Goal: Find specific page/section: Find specific page/section

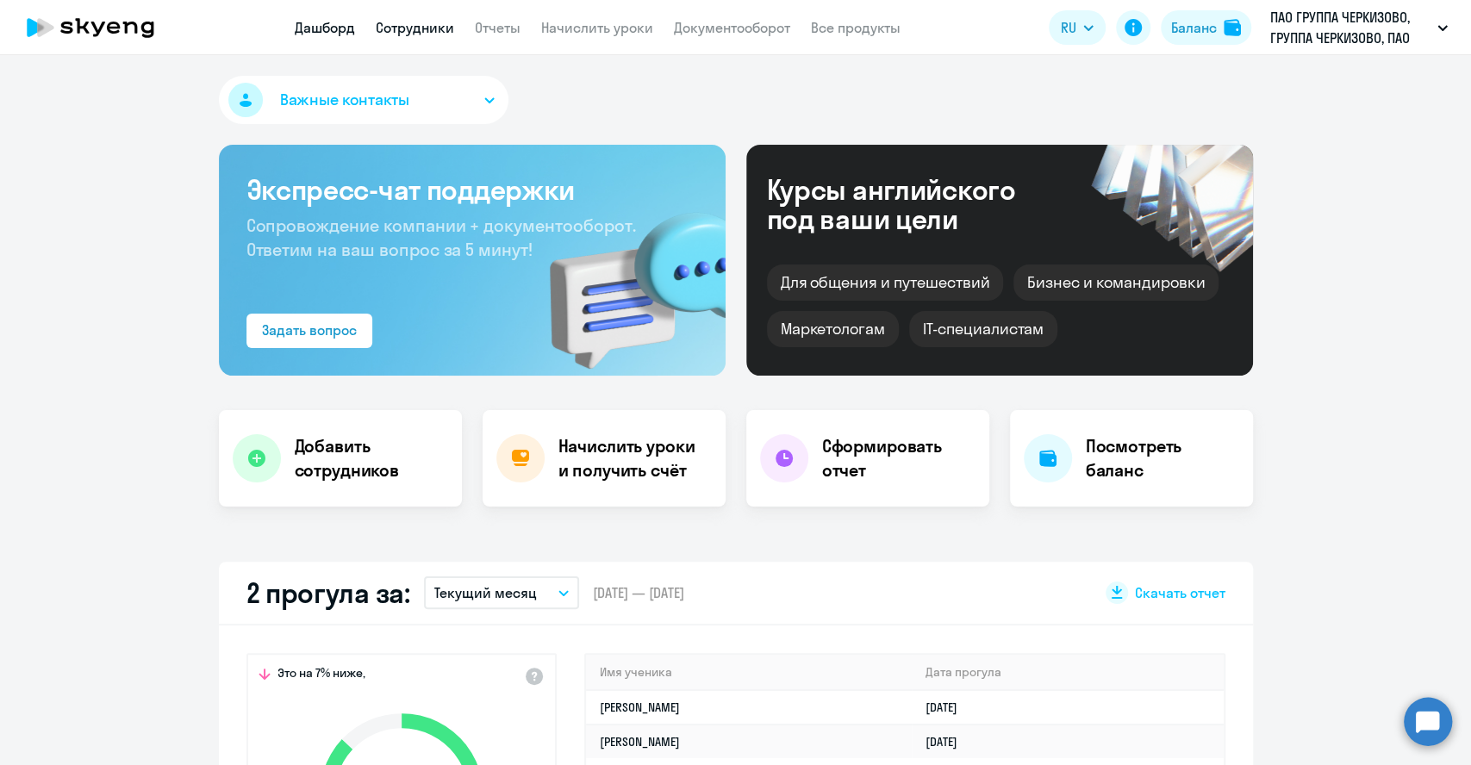
click at [420, 32] on link "Сотрудники" at bounding box center [415, 27] width 78 height 17
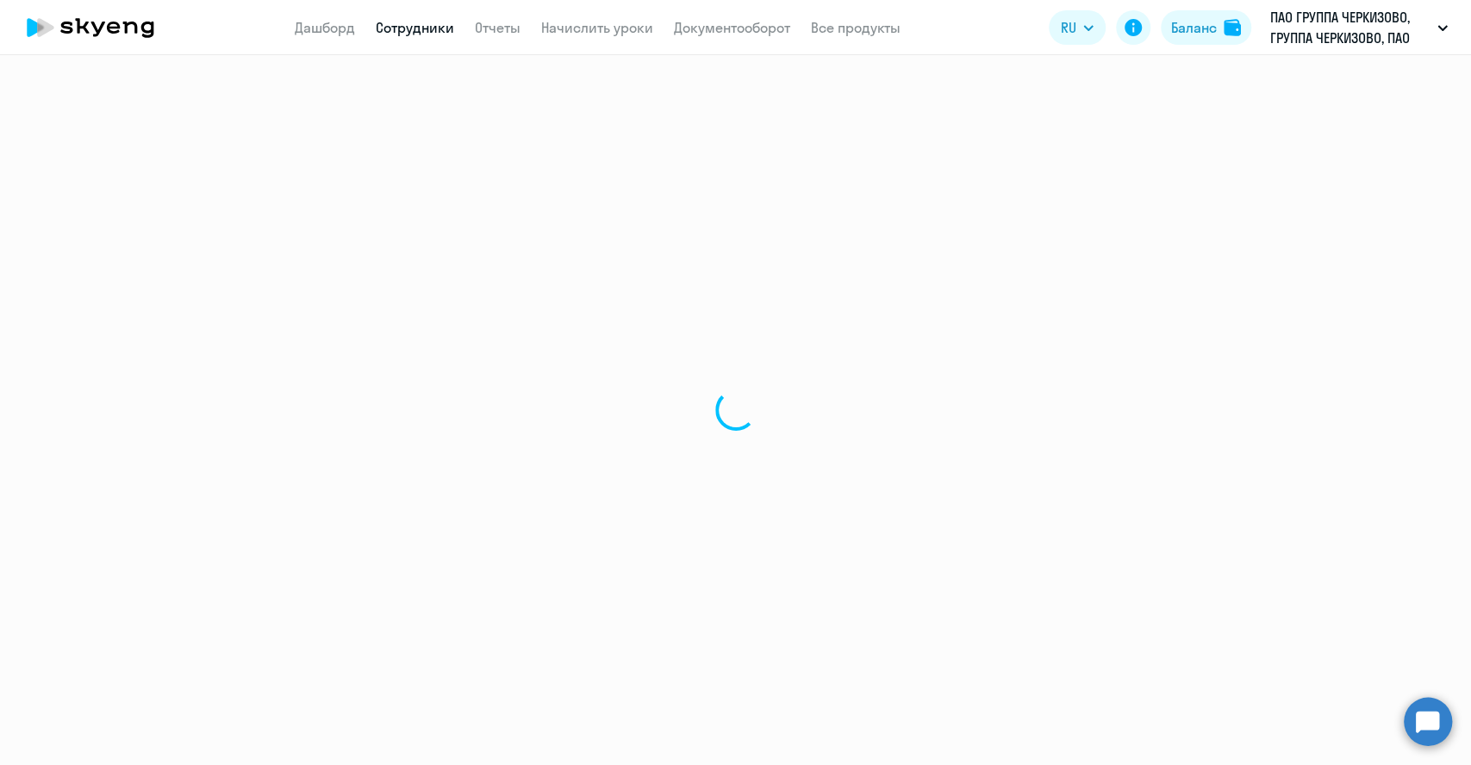
select select "30"
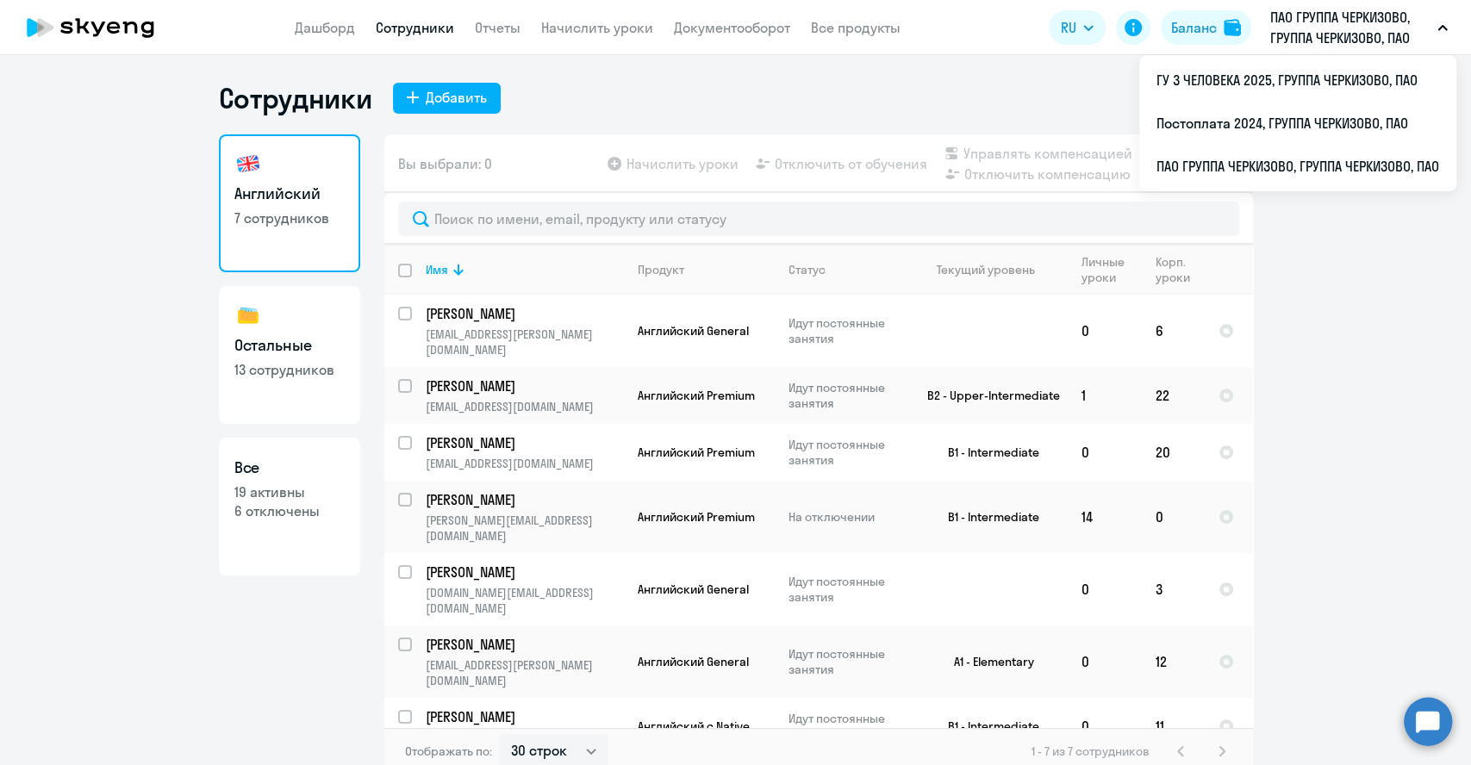
click at [1343, 26] on p "ПАО ГРУППА ЧЕРКИЗОВО, ГРУППА ЧЕРКИЗОВО, ПАО" at bounding box center [1350, 27] width 160 height 41
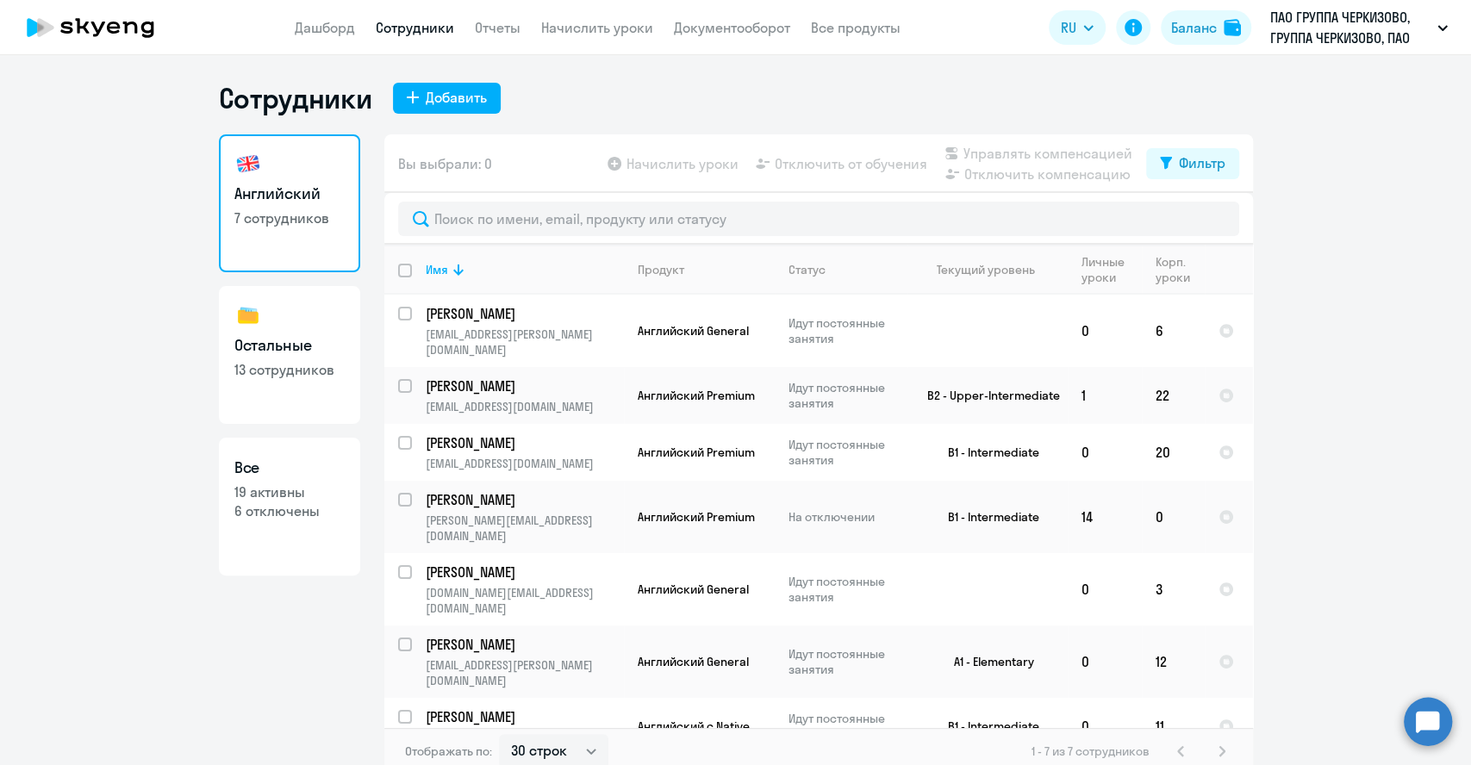
click at [1343, 31] on p "ПАО ГРУППА ЧЕРКИЗОВО, ГРУППА ЧЕРКИЗОВО, ПАО" at bounding box center [1350, 27] width 160 height 41
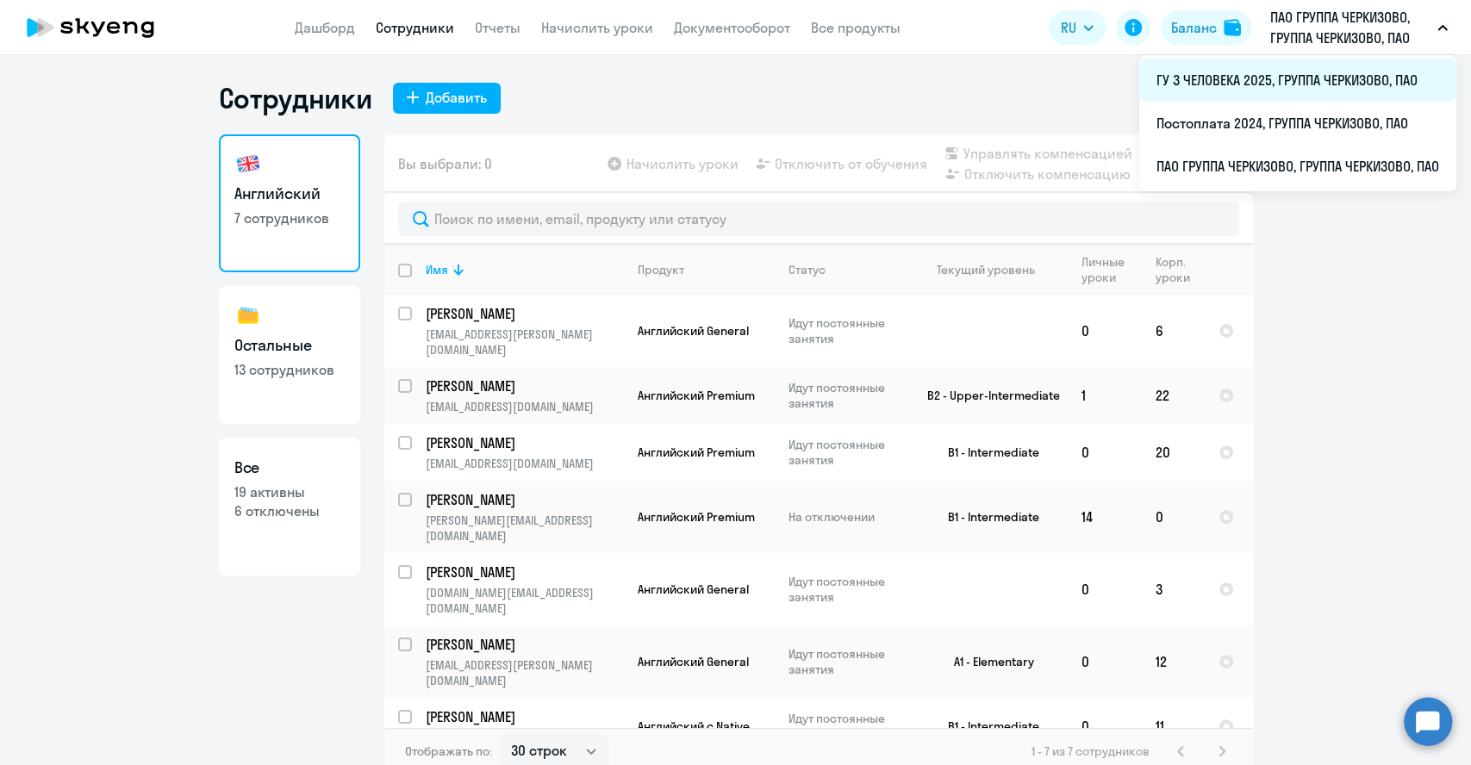
click at [1271, 92] on li "ГУ 3 ЧЕЛОВЕКА 2025, ГРУППА ЧЕРКИЗОВО, ПАО" at bounding box center [1297, 80] width 317 height 43
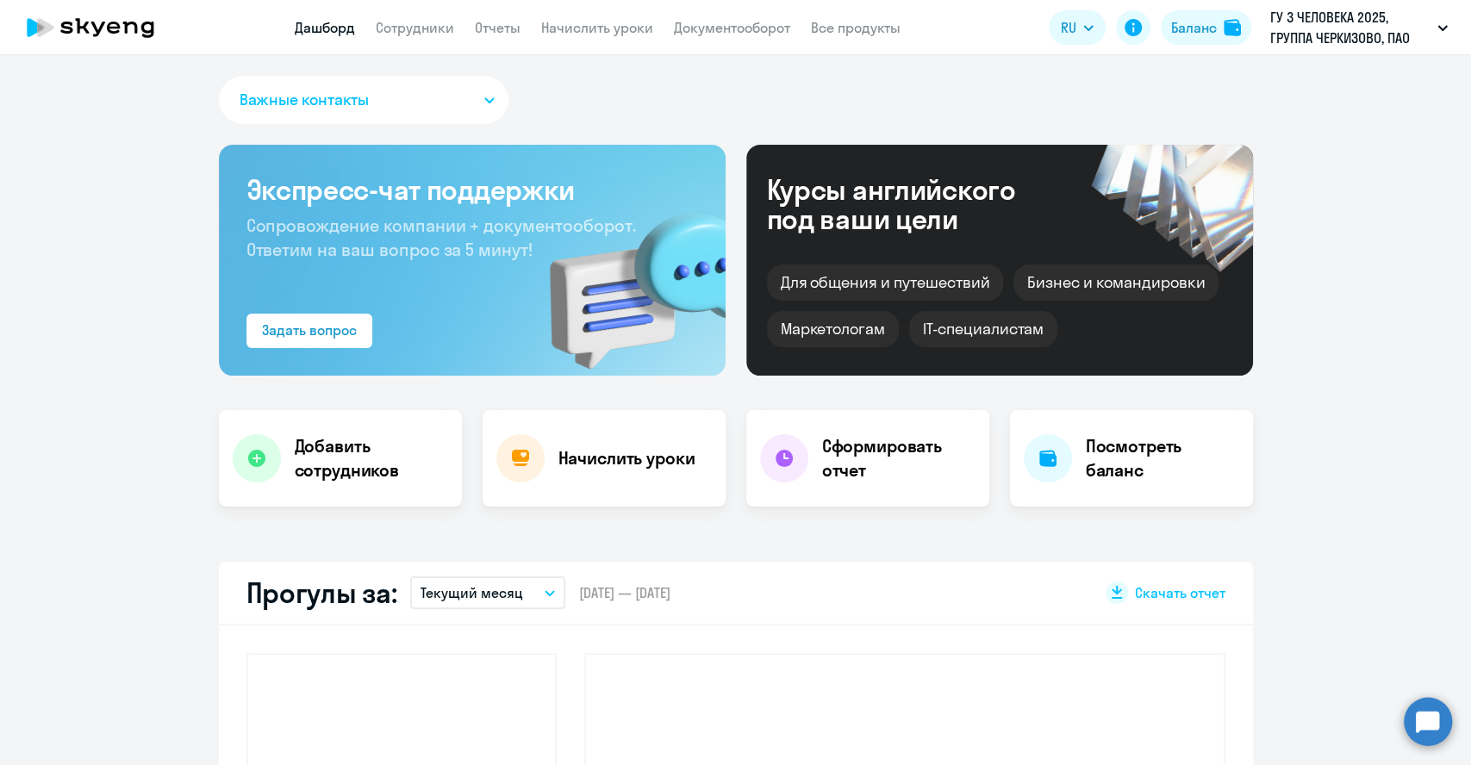
select select "30"
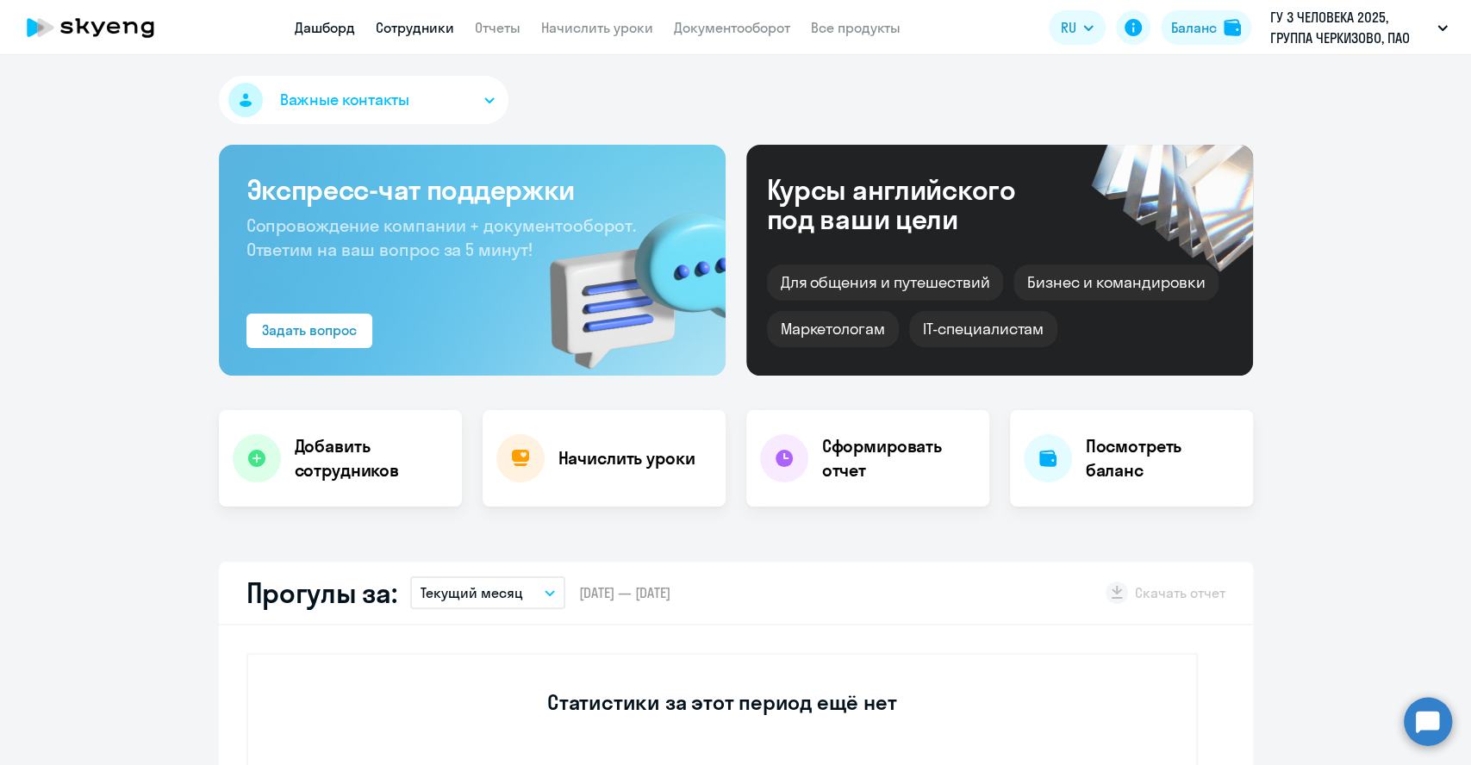
click at [408, 19] on link "Сотрудники" at bounding box center [415, 27] width 78 height 17
select select "30"
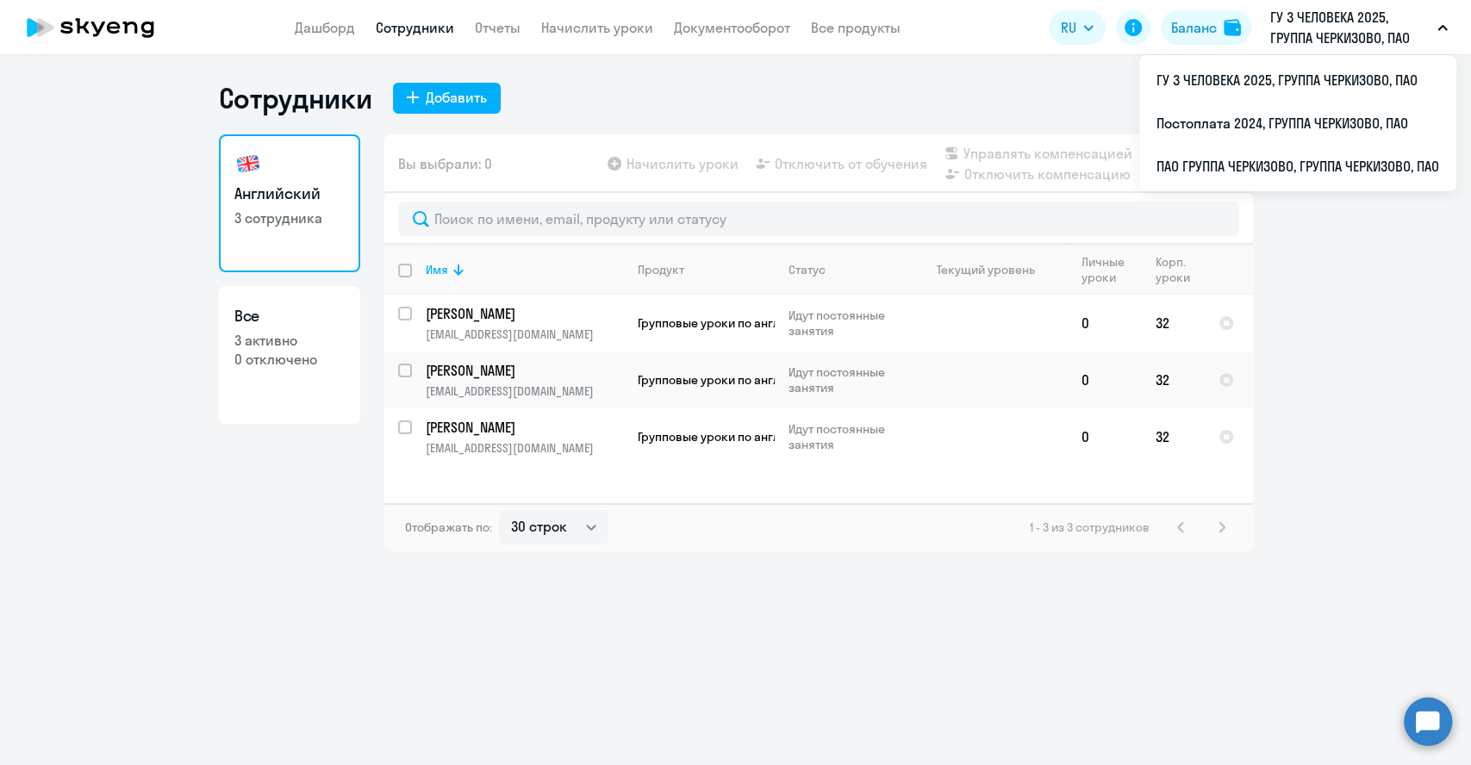
click at [1291, 26] on p "ГУ 3 ЧЕЛОВЕКА 2025, ГРУППА ЧЕРКИЗОВО, ПАО" at bounding box center [1350, 27] width 160 height 41
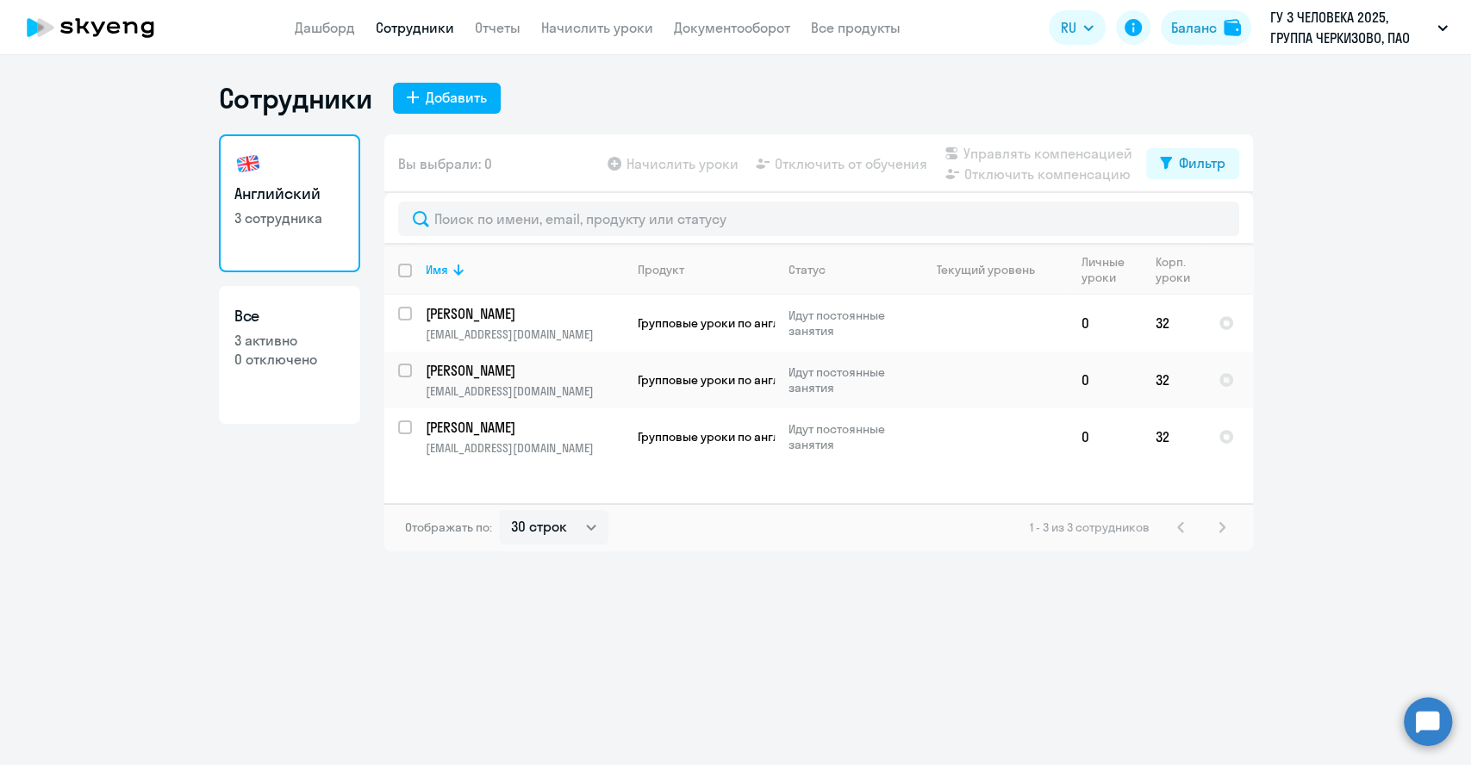
click at [1291, 26] on p "ГУ 3 ЧЕЛОВЕКА 2025, ГРУППА ЧЕРКИЗОВО, ПАО" at bounding box center [1350, 27] width 160 height 41
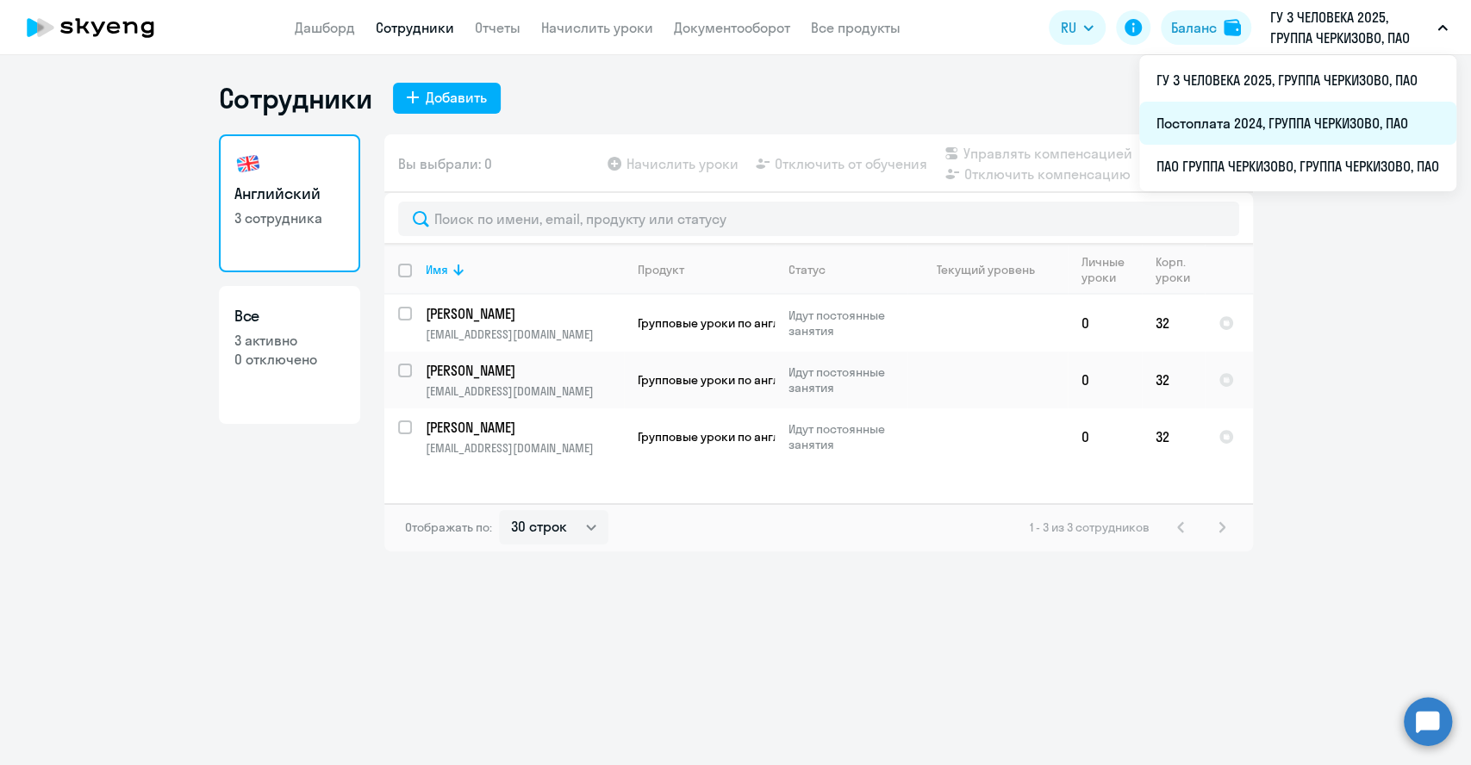
click at [1242, 127] on li "Постоплата 2024, ГРУППА ЧЕРКИЗОВО, ПАО" at bounding box center [1297, 123] width 317 height 43
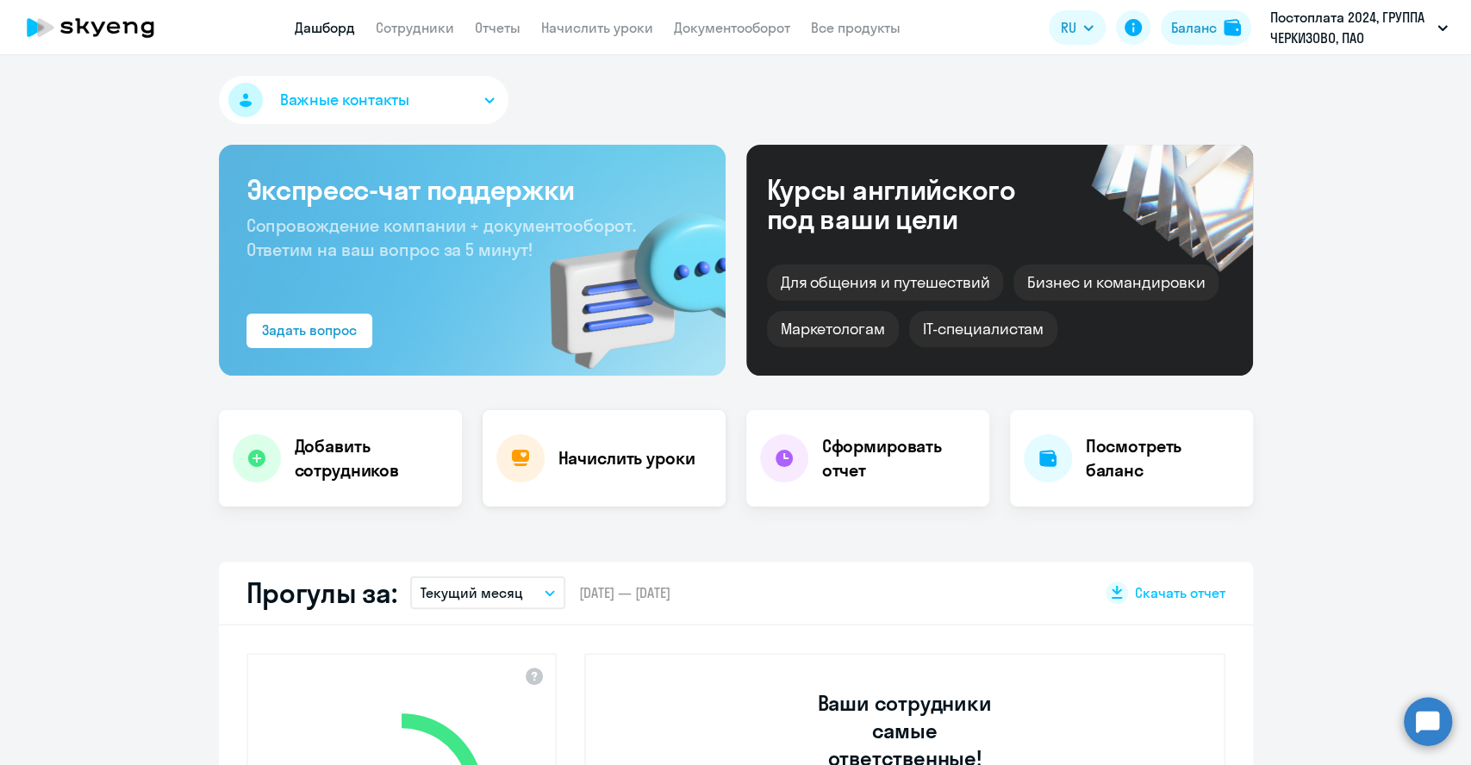
select select "30"
click at [384, 40] on app-header "Дашборд Сотрудники Отчеты Начислить уроки Документооборот Все продукты Дашборд …" at bounding box center [735, 27] width 1471 height 55
click at [392, 34] on link "Сотрудники" at bounding box center [415, 27] width 78 height 17
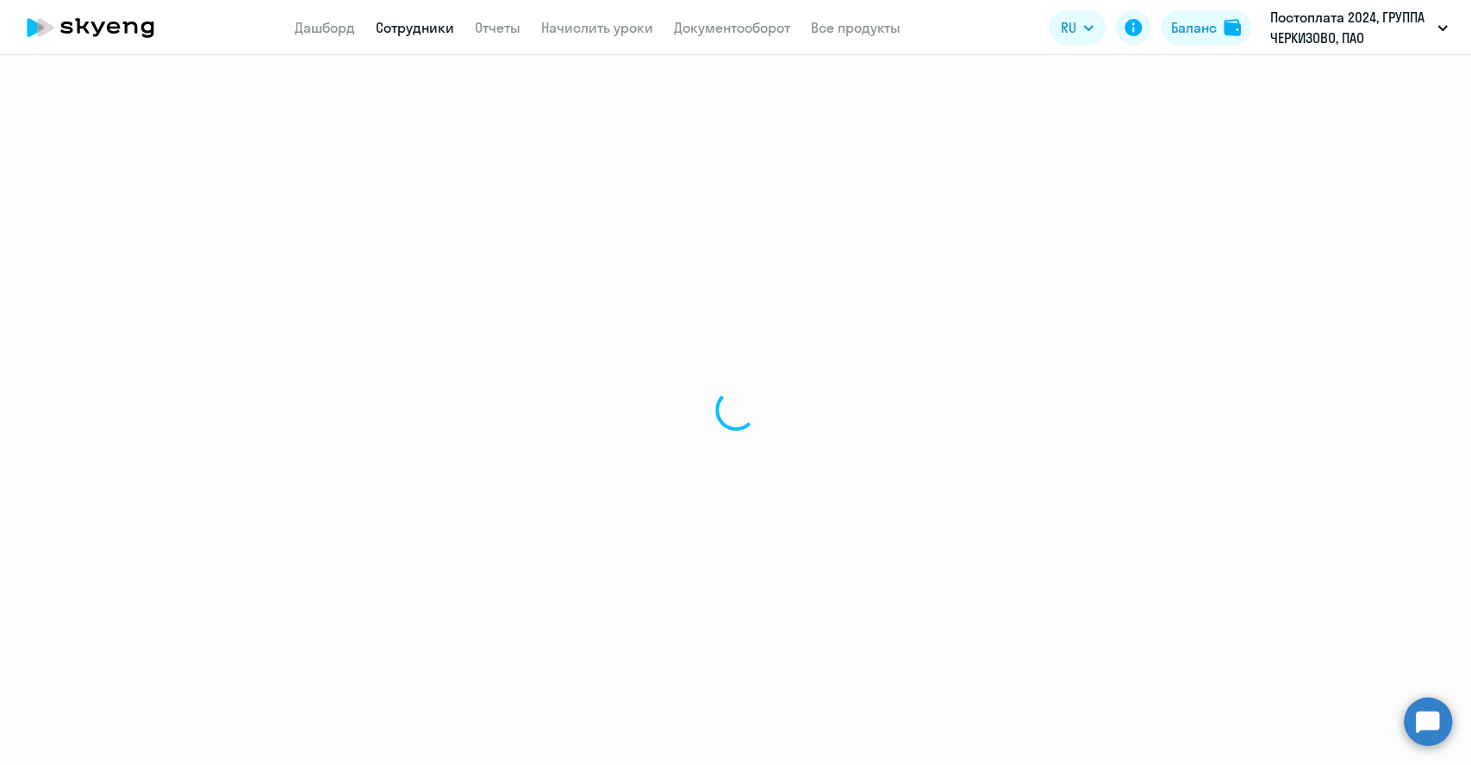
select select "30"
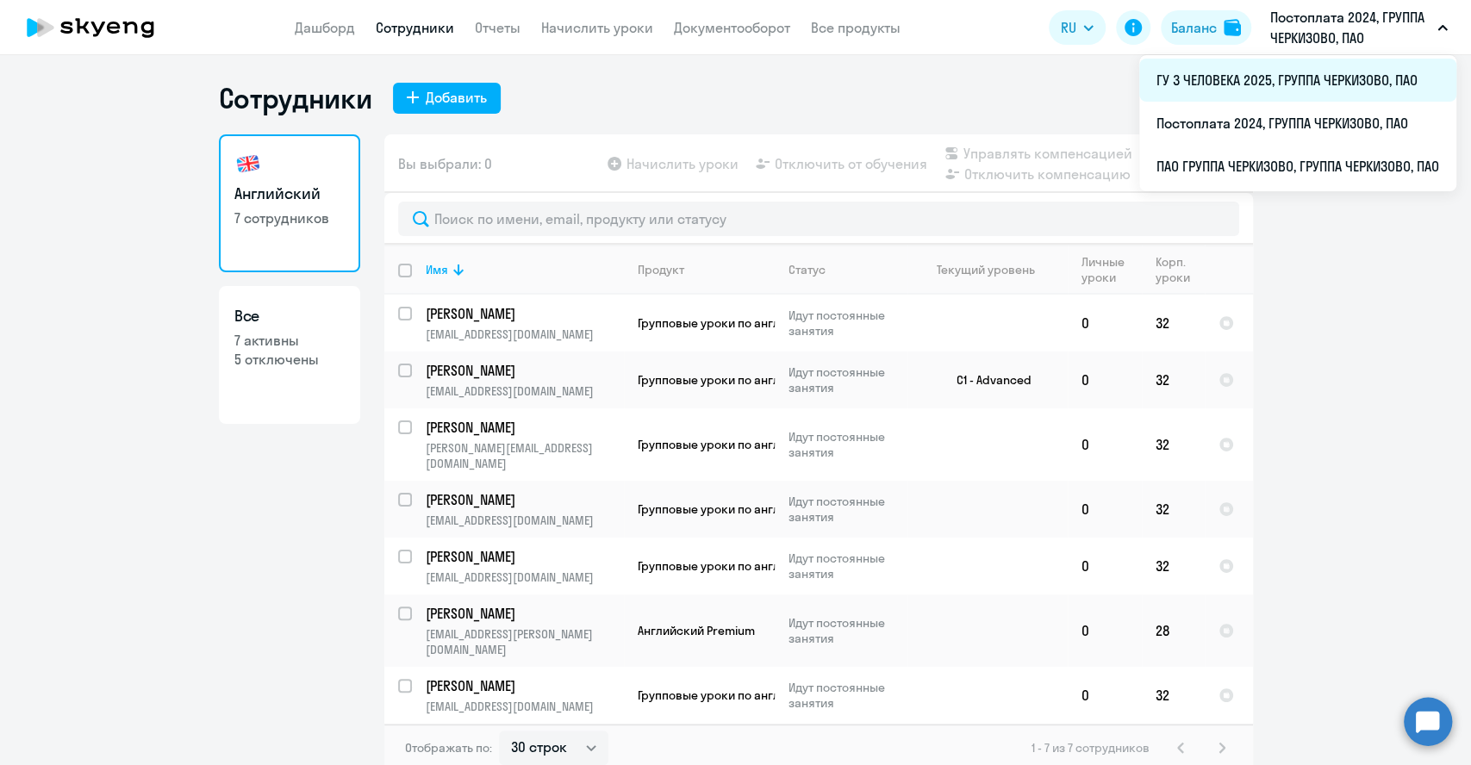
click at [1321, 83] on li "ГУ 3 ЧЕЛОВЕКА 2025, ГРУППА ЧЕРКИЗОВО, ПАО" at bounding box center [1297, 80] width 317 height 43
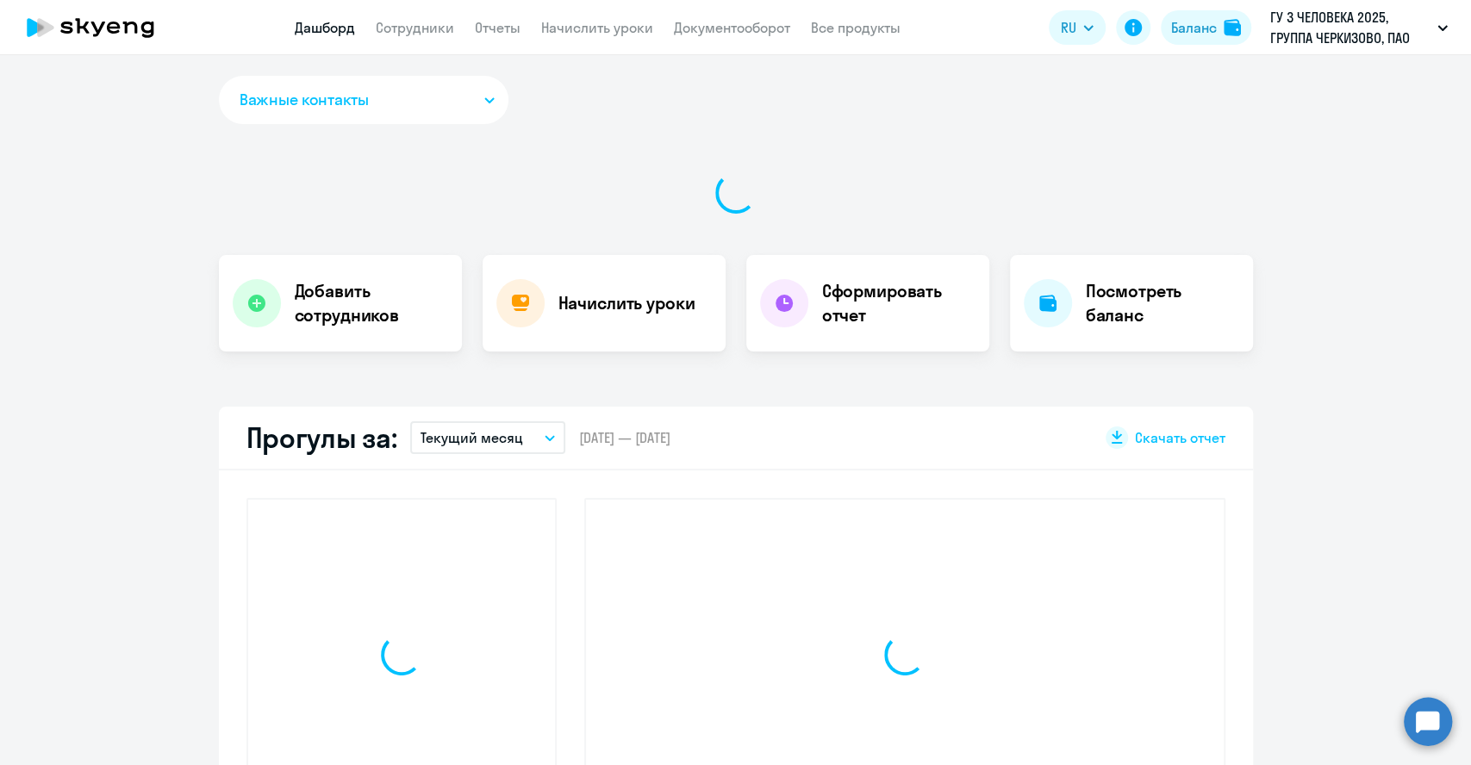
select select "30"
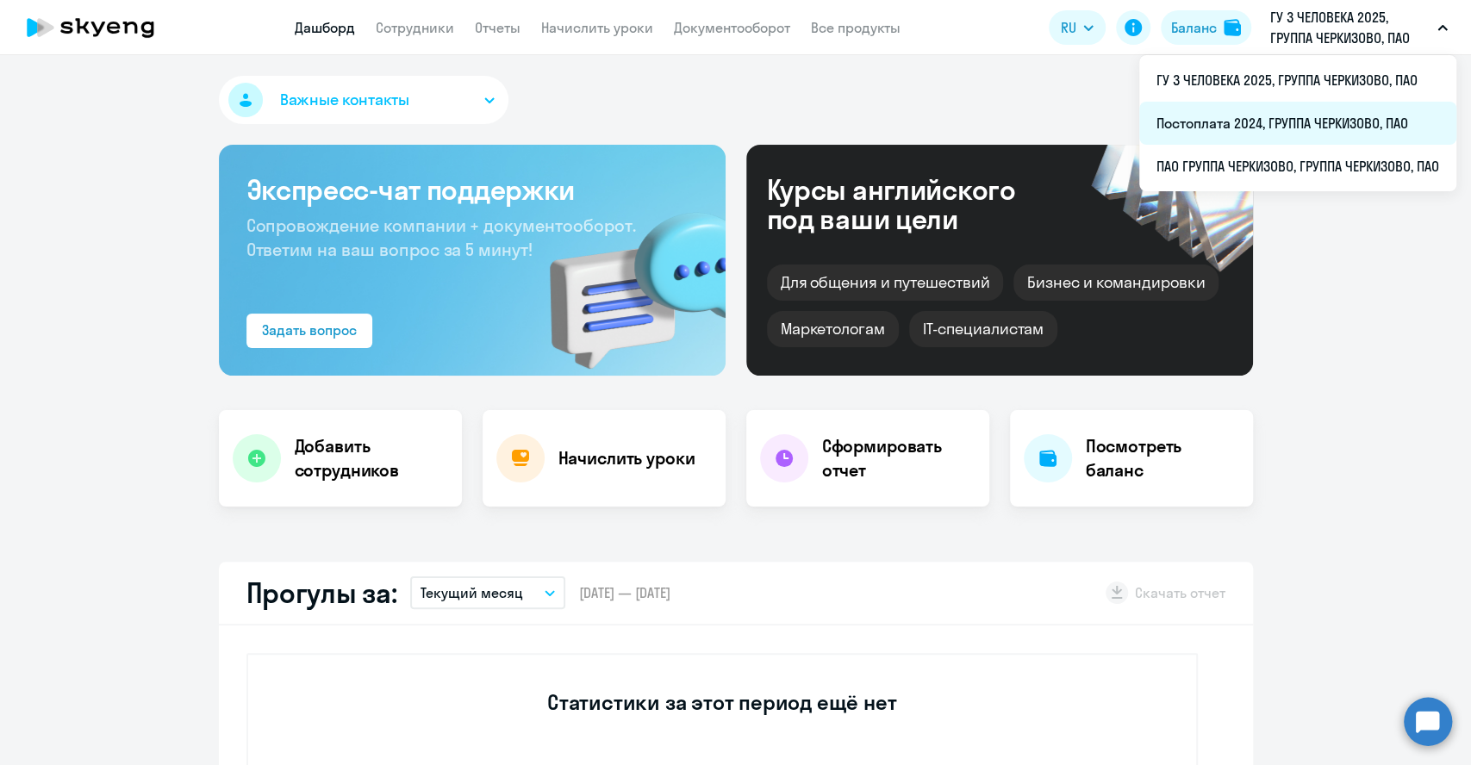
click at [1262, 123] on li "Постоплата 2024, ГРУППА ЧЕРКИЗОВО, ПАО" at bounding box center [1297, 123] width 317 height 43
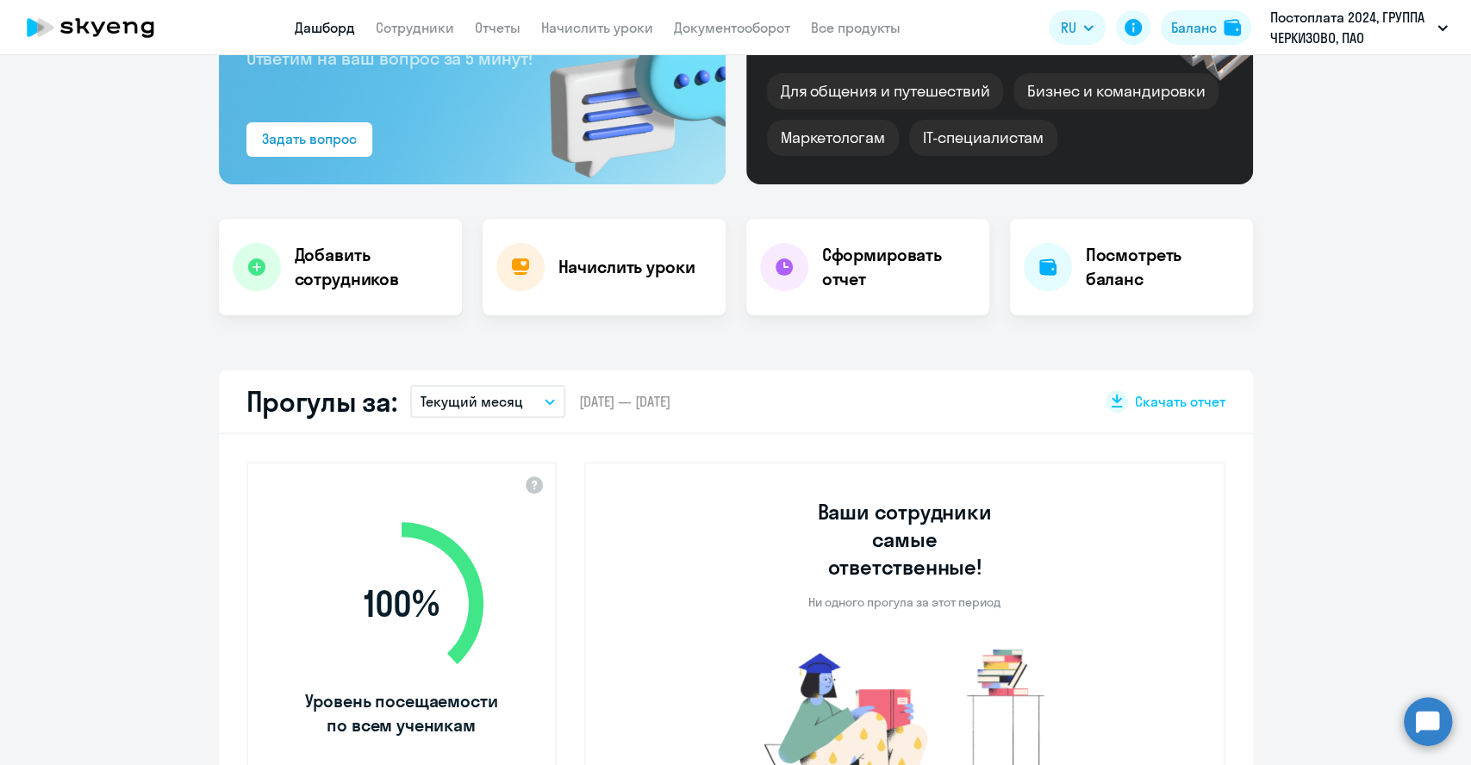
scroll to position [287, 0]
